Goal: Navigation & Orientation: Find specific page/section

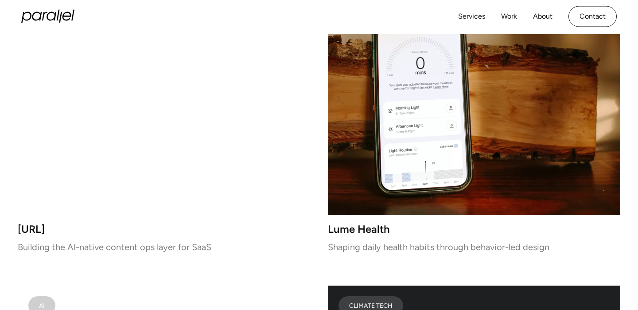
scroll to position [1541, 0]
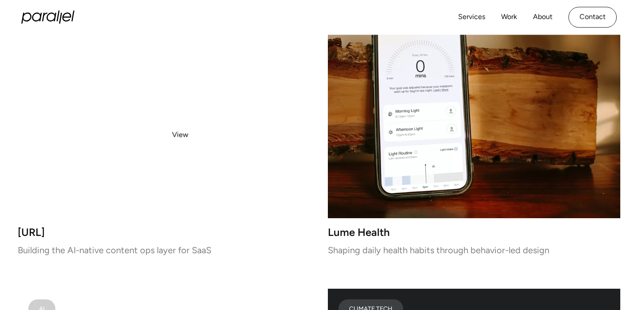
click at [179, 135] on video at bounding box center [164, 103] width 293 height 230
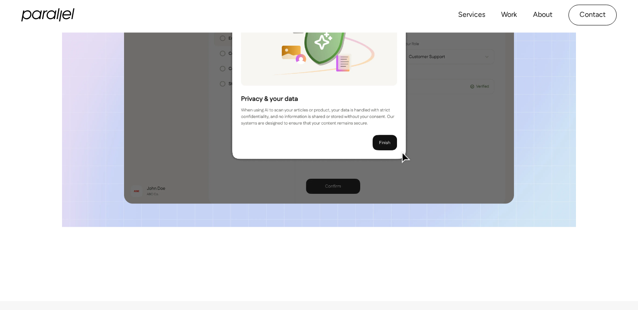
scroll to position [661, 0]
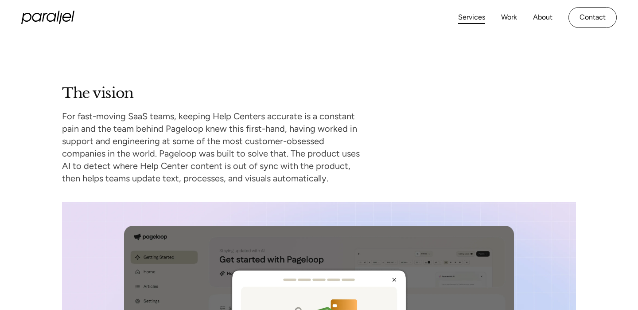
click at [472, 16] on link "Services" at bounding box center [471, 17] width 27 height 13
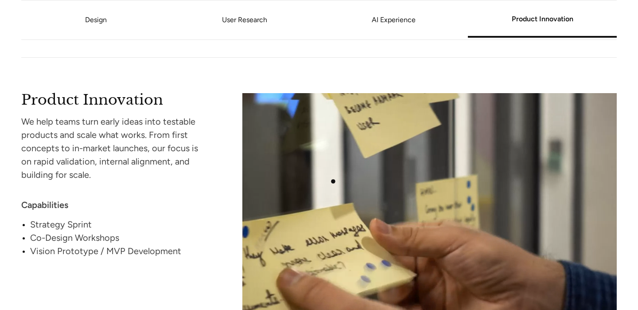
scroll to position [1767, 0]
